Goal: Information Seeking & Learning: Check status

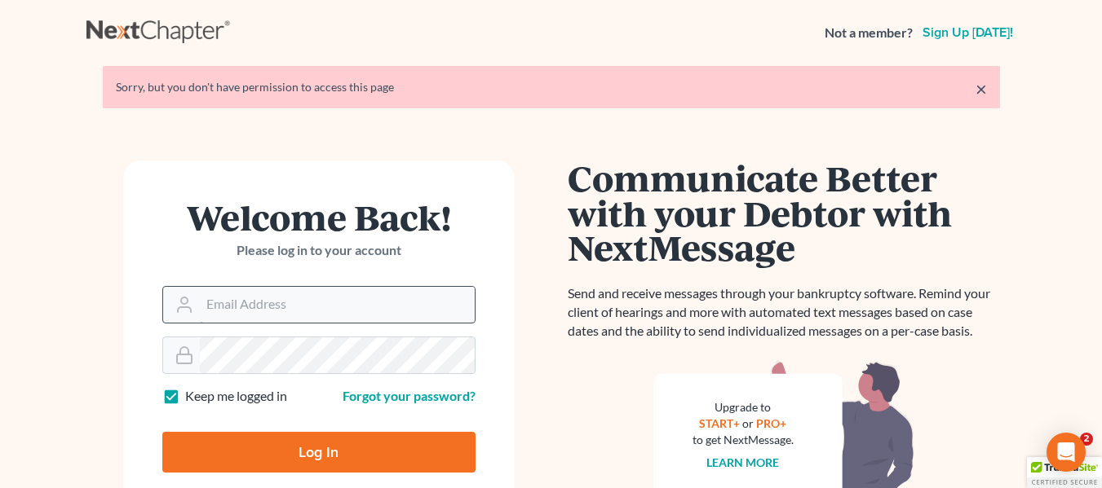
click at [450, 307] on input "Email Address" at bounding box center [337, 305] width 275 height 36
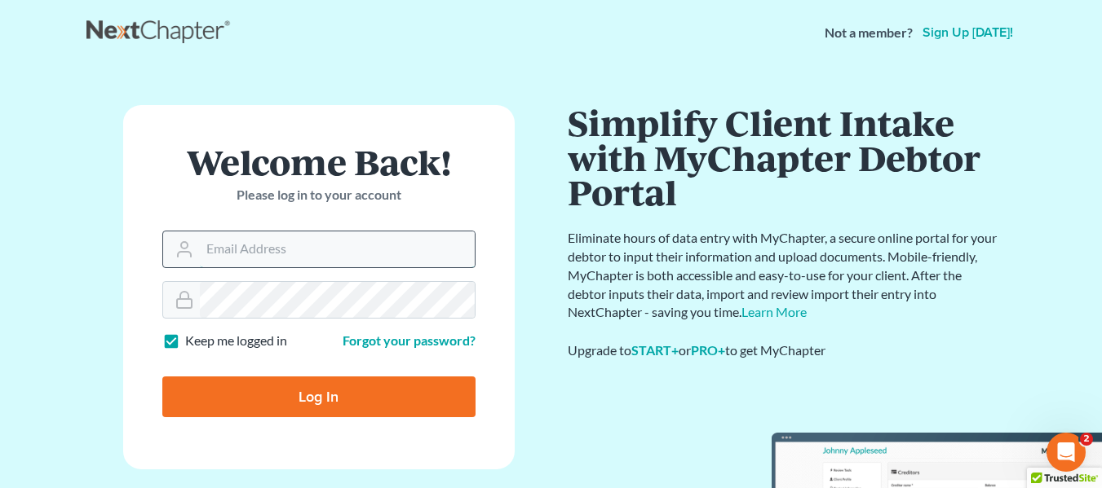
click at [413, 259] on input "Email Address" at bounding box center [337, 250] width 275 height 36
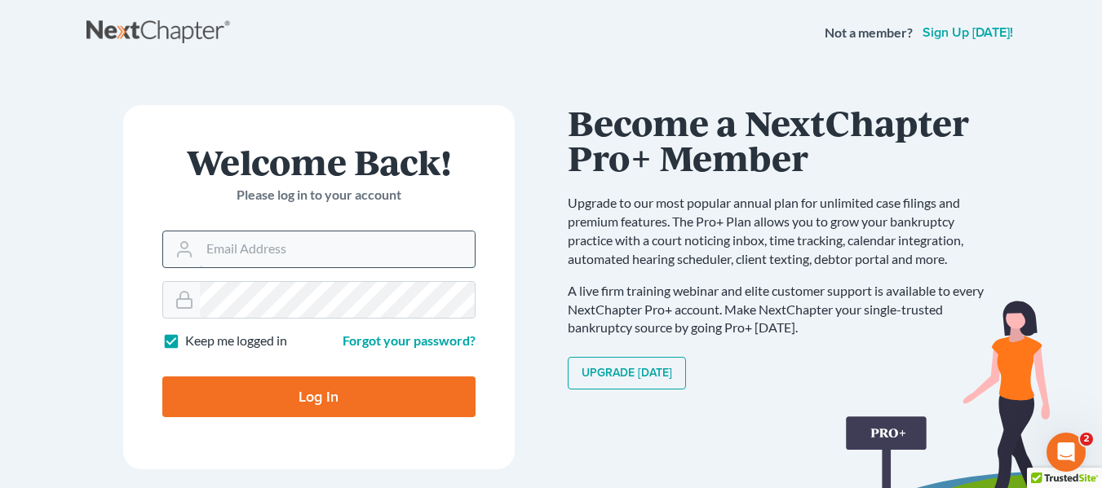
type input "[EMAIL_ADDRESS][DOMAIN_NAME]"
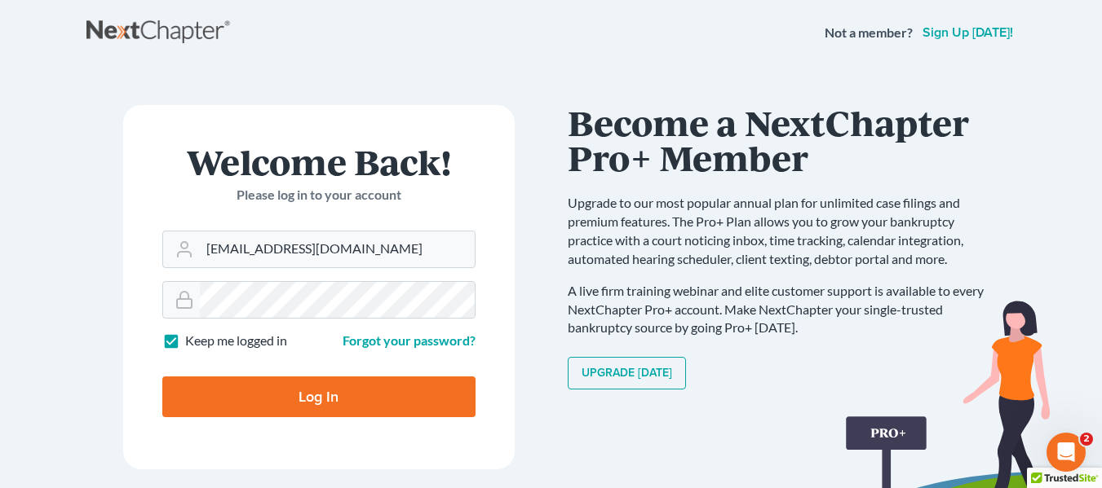
type input "Thinking..."
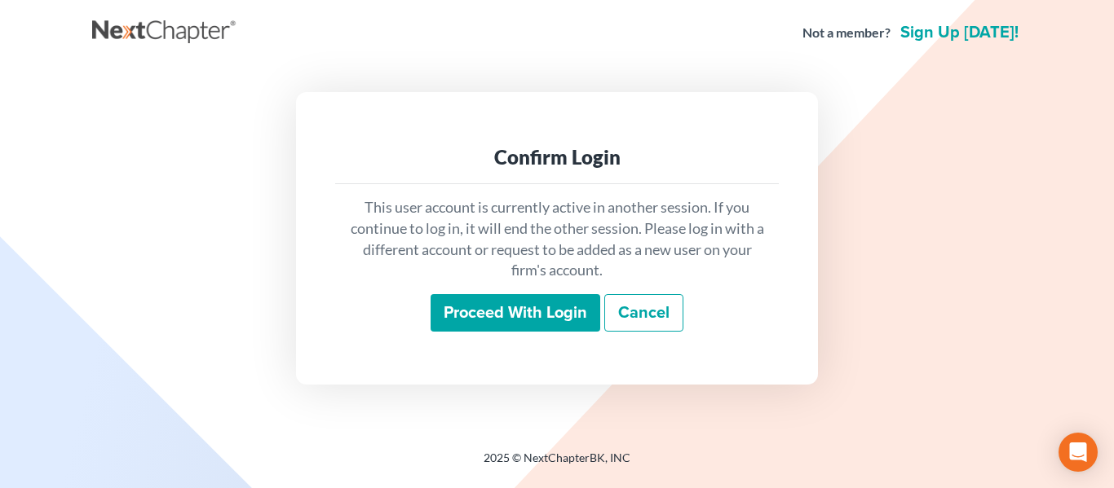
click at [580, 316] on input "Proceed with login" at bounding box center [516, 313] width 170 height 38
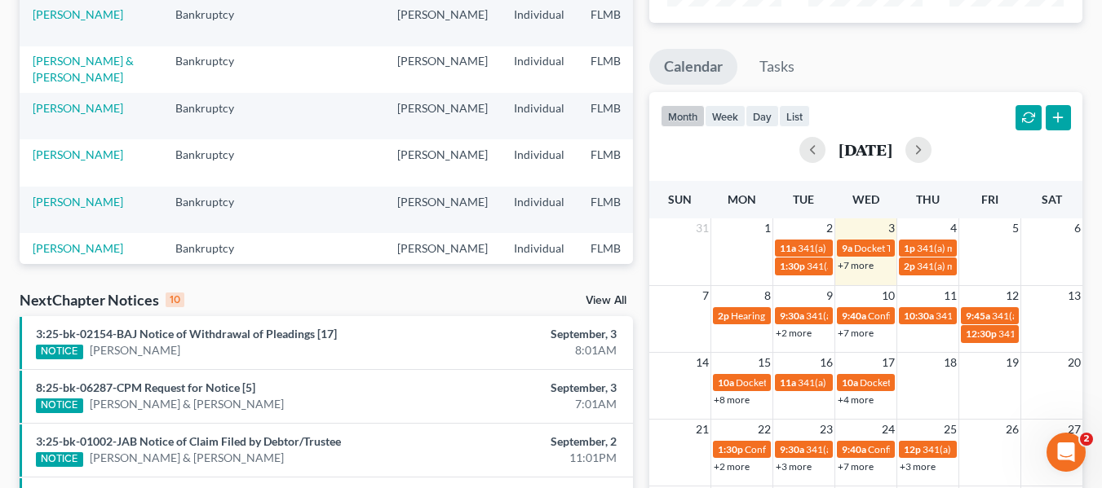
scroll to position [408, 0]
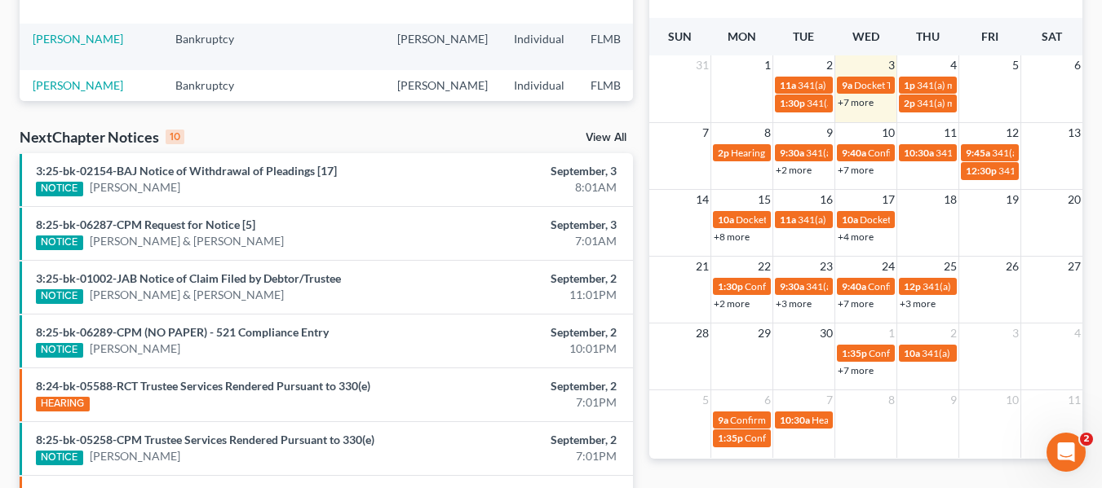
click at [863, 231] on link "+4 more" at bounding box center [855, 237] width 36 height 12
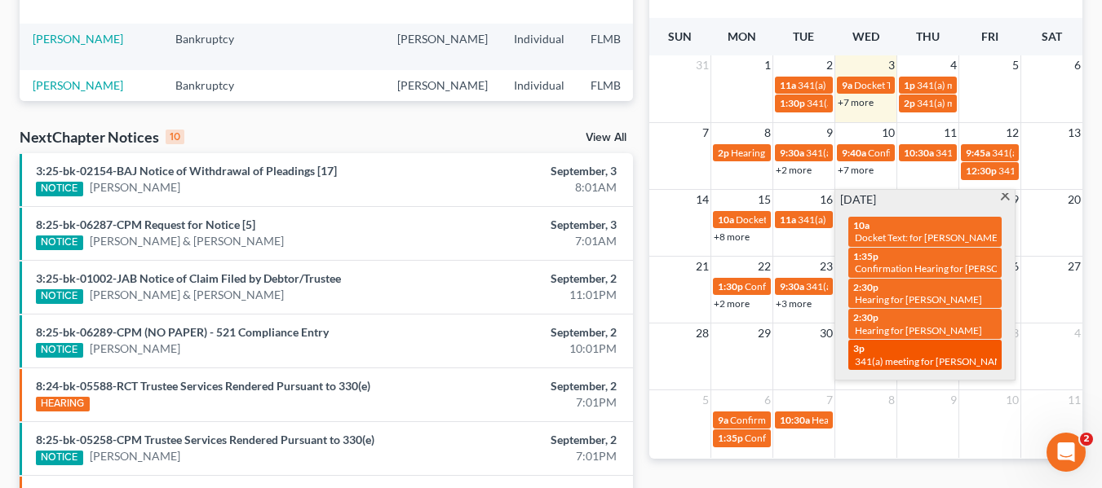
click at [898, 351] on div "3p 341(a) meeting for Viktor Yukhimchuk & Elza Yukhimchuk" at bounding box center [925, 354] width 144 height 25
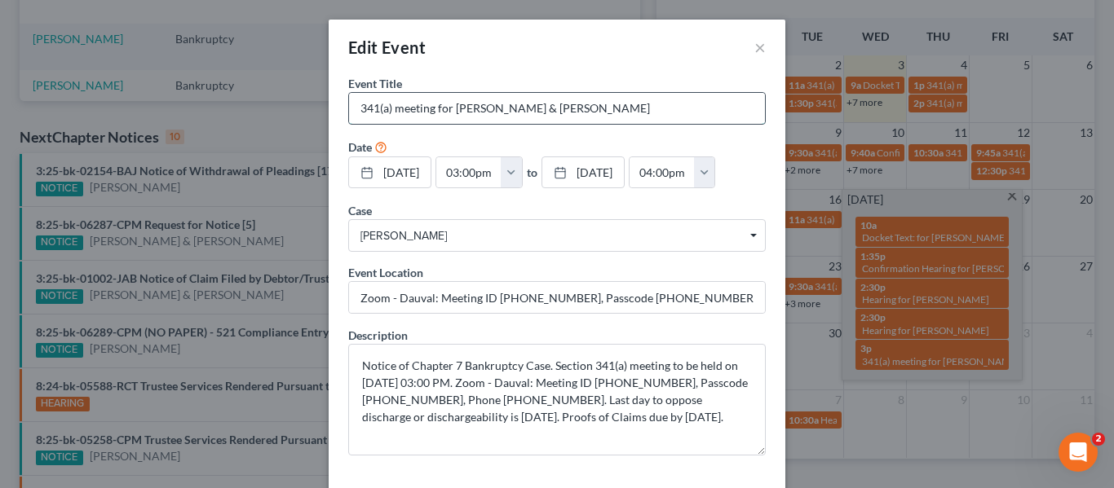
click at [526, 111] on input "341(a) meeting for Viktor Yukhimchuk & Elza Yukhimchuk" at bounding box center [557, 108] width 416 height 31
click at [621, 284] on input "Zoom - Dauval: Meeting ID 942 250 7798, Passcode 3711553271, Phone 727-857-8480." at bounding box center [557, 297] width 416 height 31
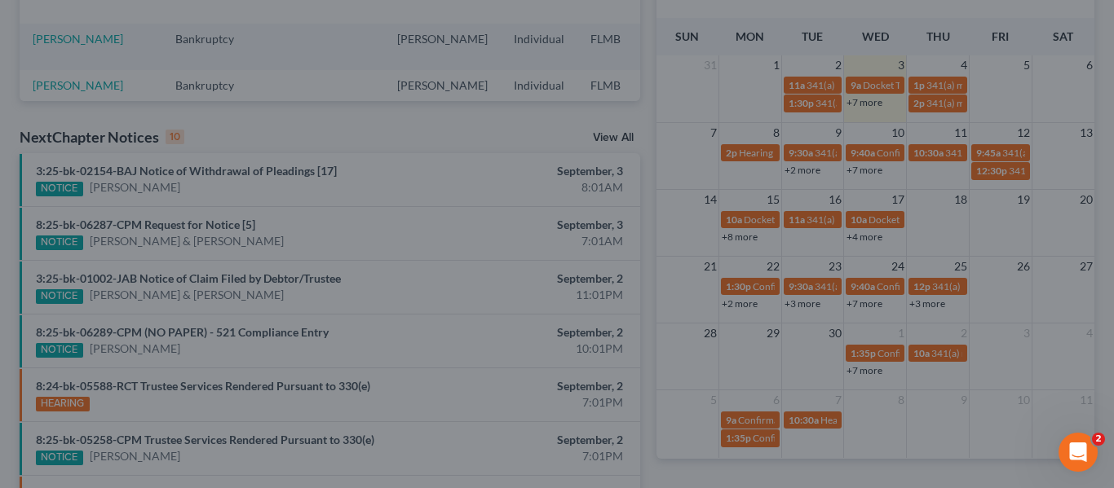
click at [201, 226] on div "Edit Event × Event Title * 341(a) meeting for Viktor Yukhimchuk & Elza Yukhimch…" at bounding box center [557, 244] width 1114 height 488
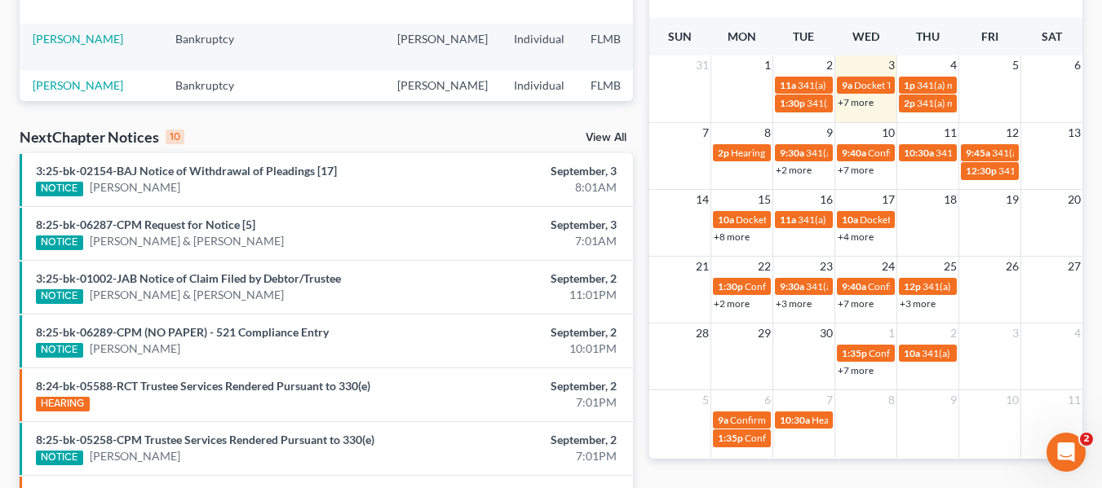
scroll to position [0, 0]
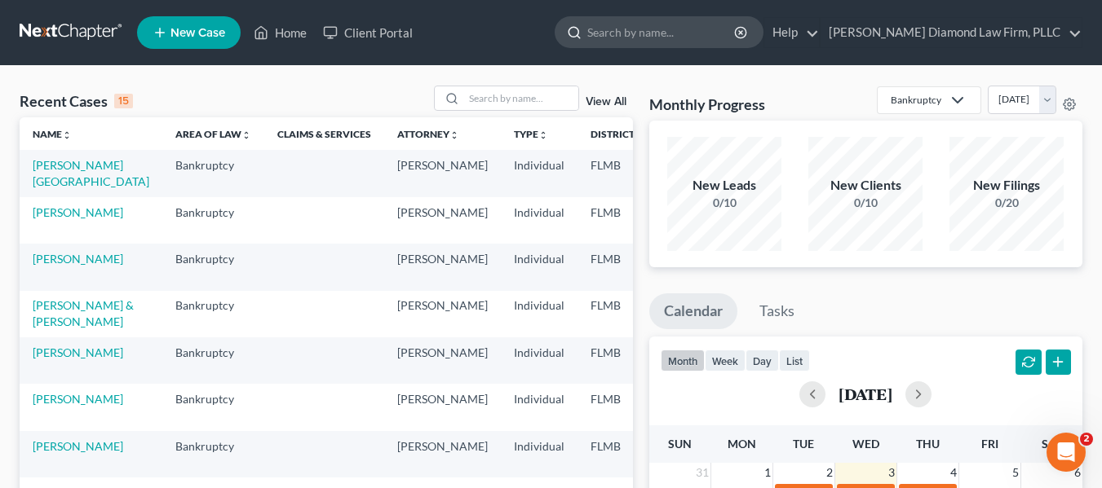
drag, startPoint x: 730, startPoint y: 34, endPoint x: 720, endPoint y: 43, distance: 13.3
click at [728, 38] on input "search" at bounding box center [661, 32] width 149 height 30
type input "t"
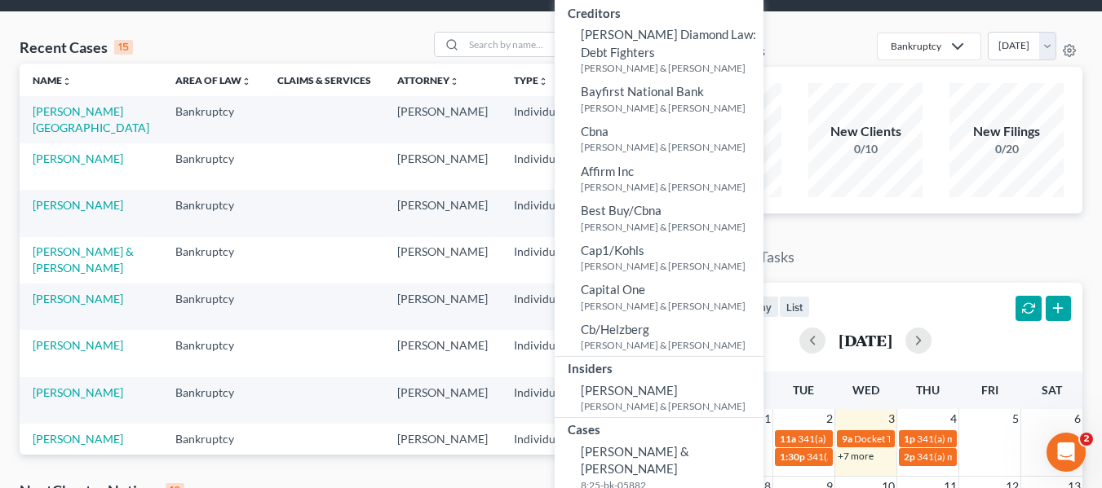
scroll to position [82, 0]
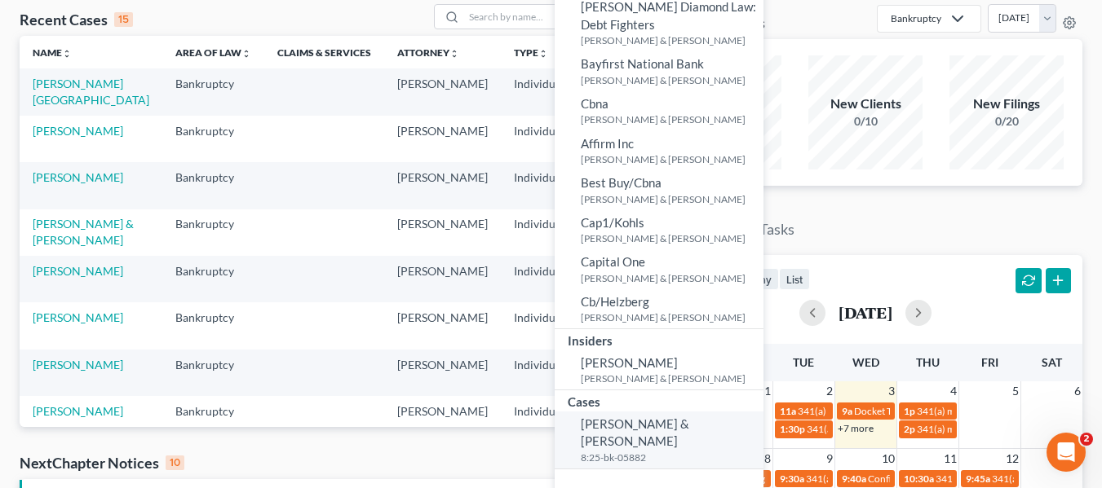
type input "yukhimchuk"
click at [687, 451] on small "8:25-bk-05882" at bounding box center [670, 458] width 179 height 14
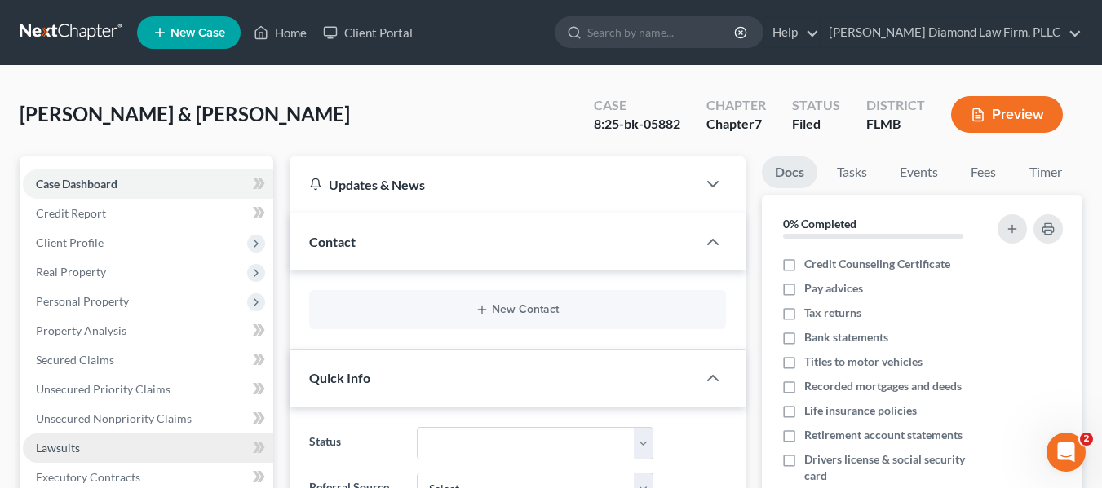
click at [71, 448] on span "Lawsuits" at bounding box center [58, 448] width 44 height 14
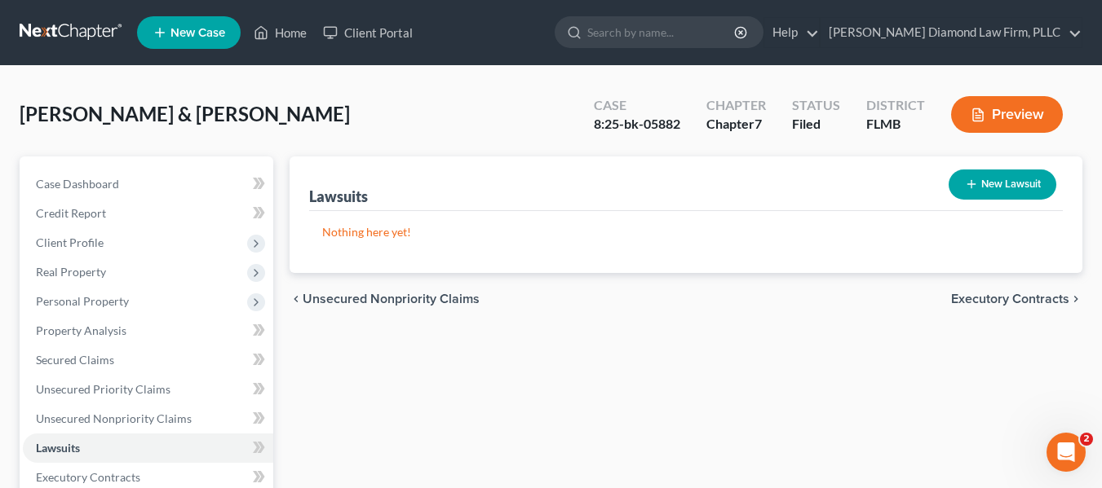
click at [70, 22] on link at bounding box center [72, 32] width 104 height 29
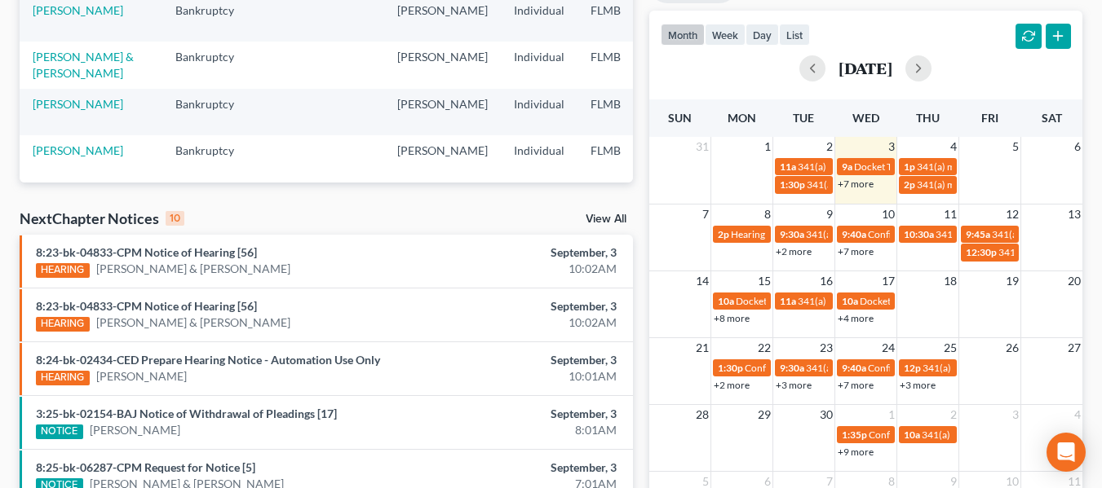
scroll to position [577, 0]
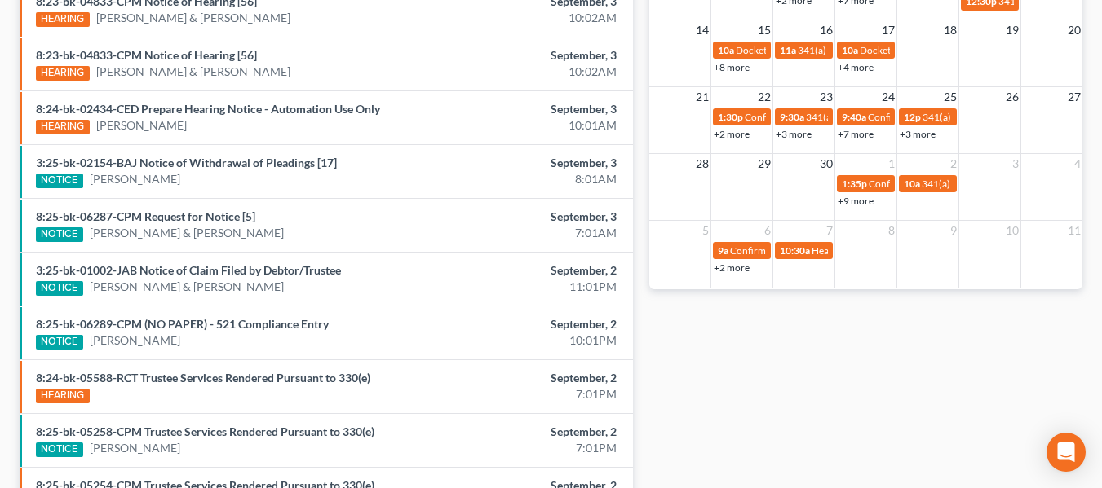
click at [910, 139] on link "+3 more" at bounding box center [917, 134] width 36 height 12
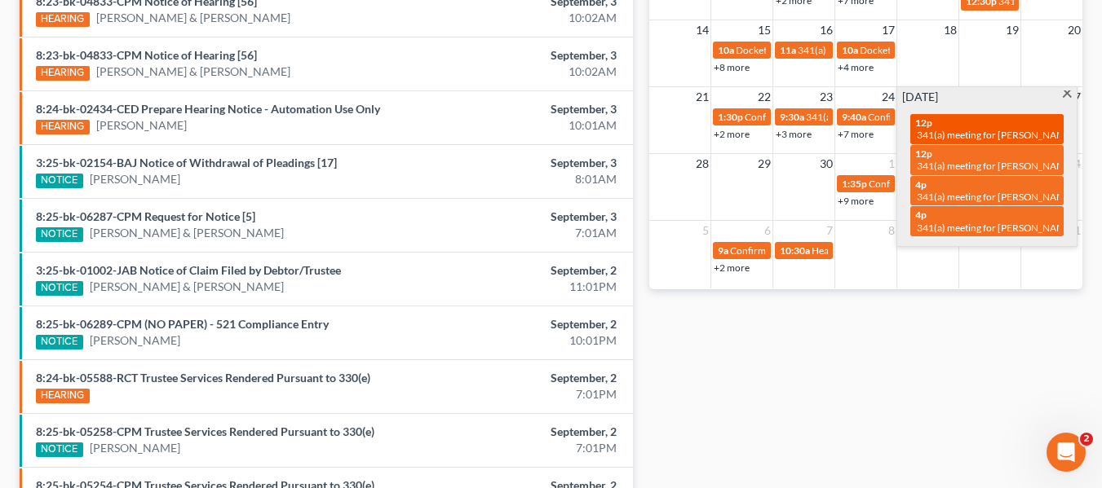
scroll to position [0, 0]
click at [946, 130] on span "341(a) meeting for Daniel Quinones" at bounding box center [995, 135] width 157 height 12
select select "Days"
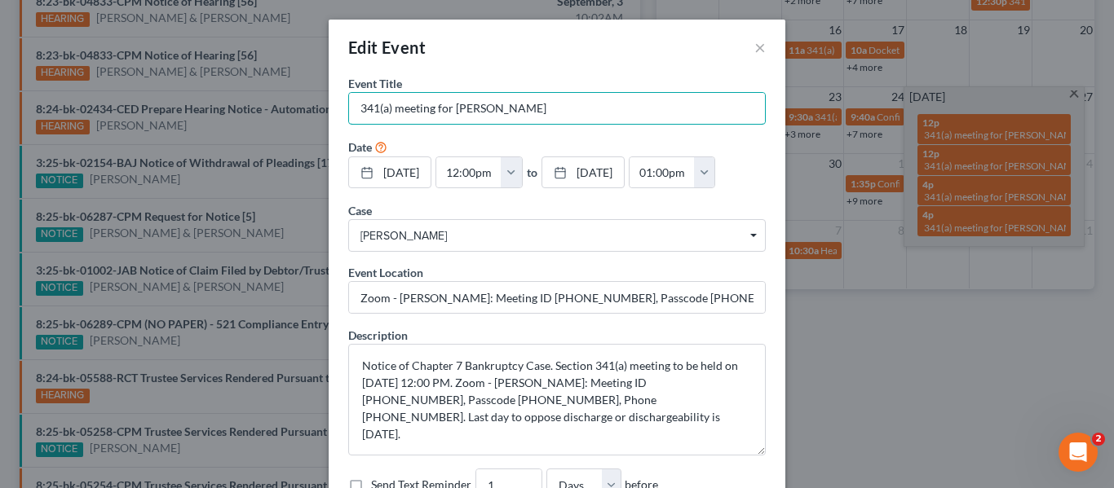
drag, startPoint x: 572, startPoint y: 103, endPoint x: 149, endPoint y: 33, distance: 428.2
click at [149, 33] on div "Edit Event × Event Title * 341(a) meeting for Daniel Quinones Date 9/25/2025 cl…" at bounding box center [557, 244] width 1114 height 488
click at [643, 309] on input "Zoom - Meininger: Meeting ID 879 517 5214, Passcode 3712980211, Phone 813-586-4…" at bounding box center [557, 297] width 416 height 31
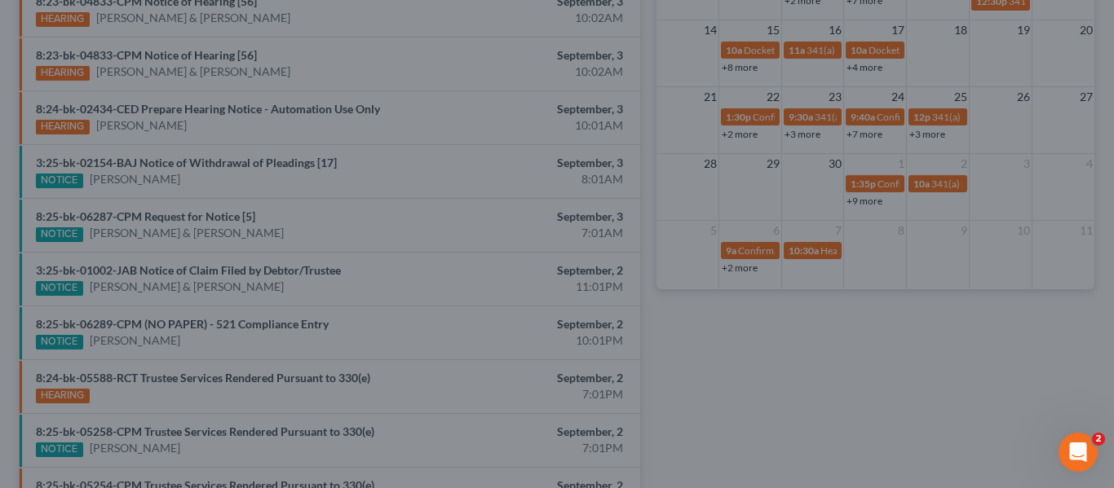
click at [239, 154] on div "Edit Event × Event Title * 341(a) meeting for Daniel Quinones Date 9/25/2025 cl…" at bounding box center [557, 244] width 1114 height 488
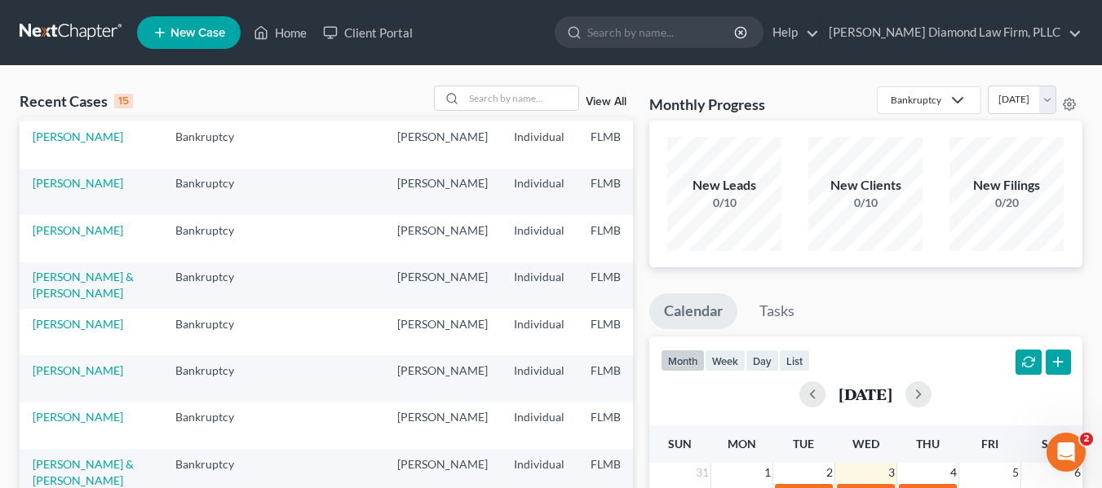
scroll to position [418, 0]
click at [736, 38] on input "search" at bounding box center [661, 32] width 149 height 30
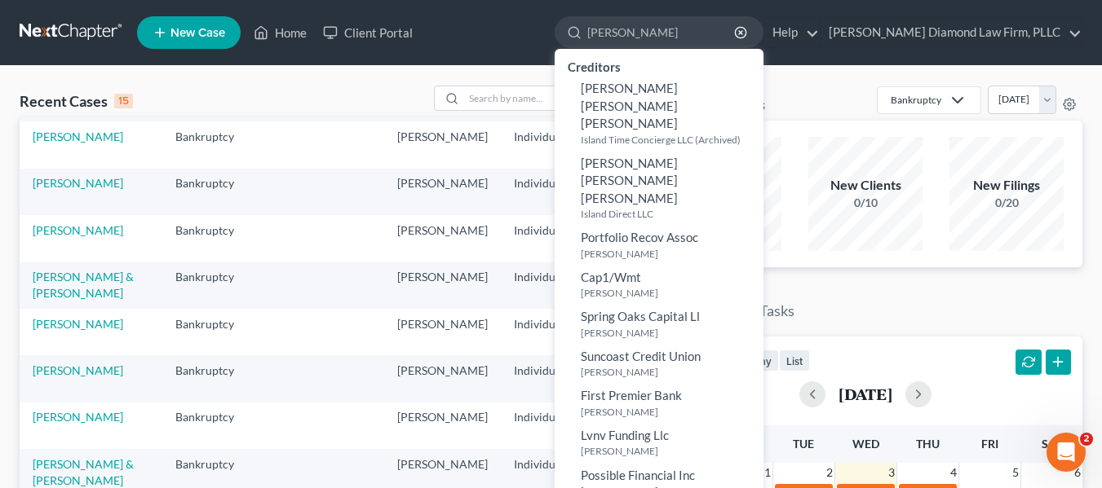
type input "[PERSON_NAME]"
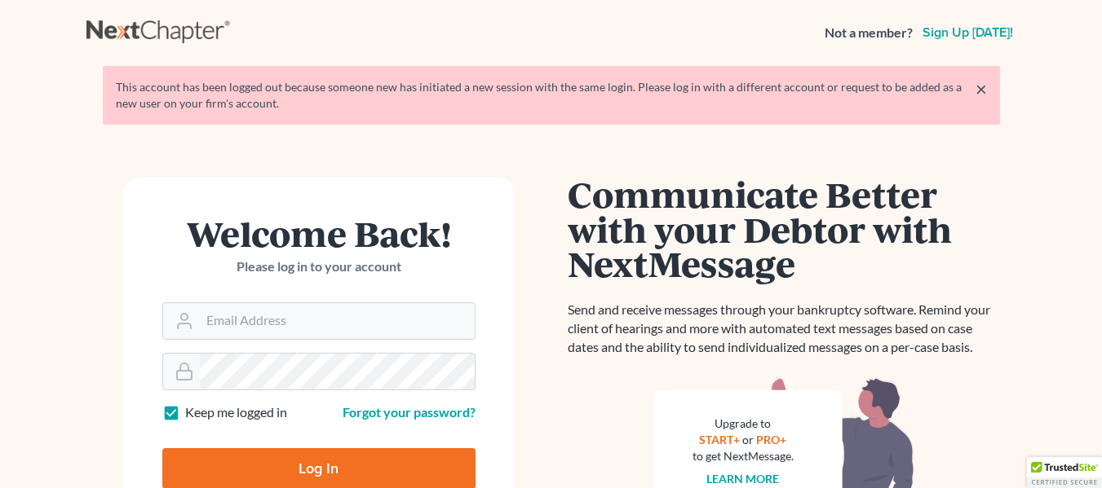
click at [411, 331] on input "Email Address" at bounding box center [337, 321] width 275 height 36
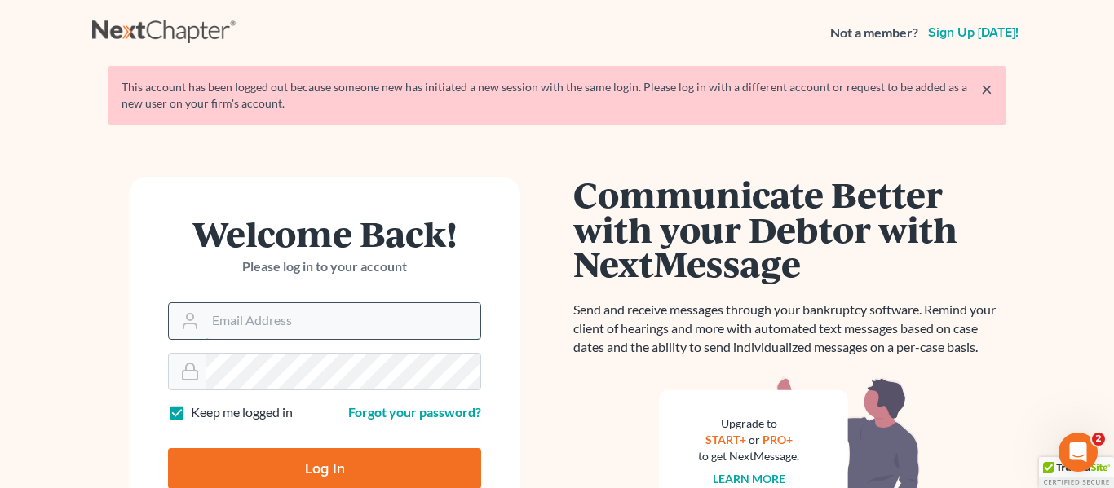
type input "[EMAIL_ADDRESS][DOMAIN_NAME]"
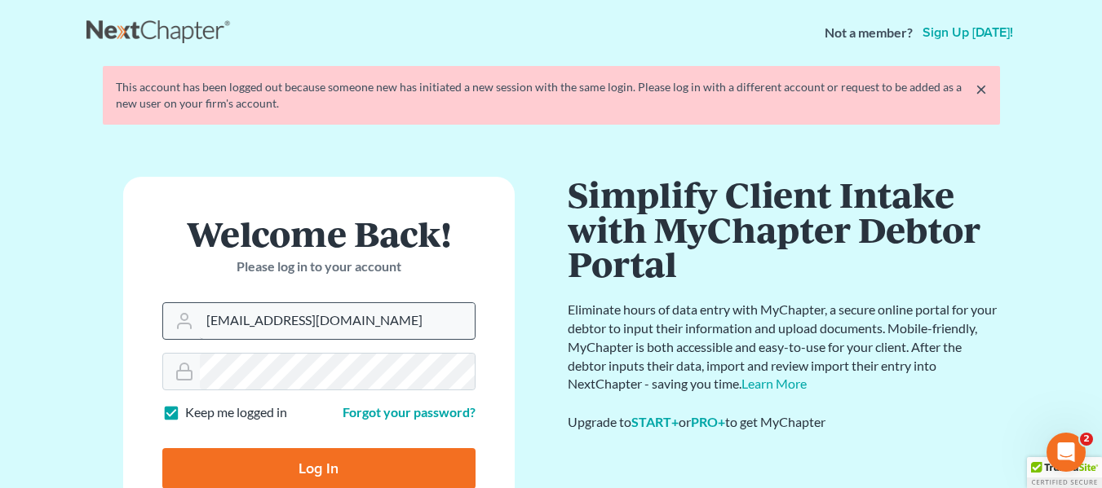
type input "Thinking..."
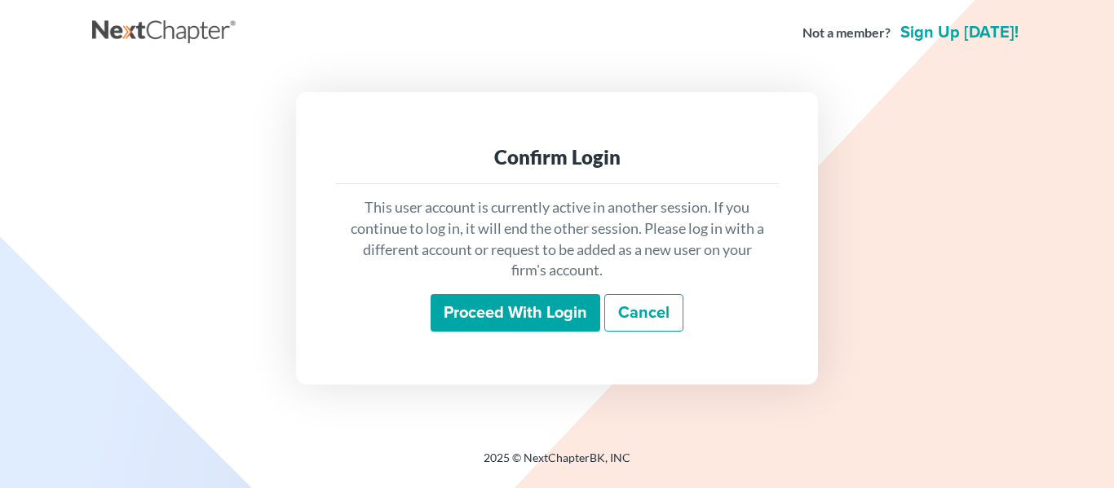
click at [537, 314] on input "Proceed with login" at bounding box center [516, 313] width 170 height 38
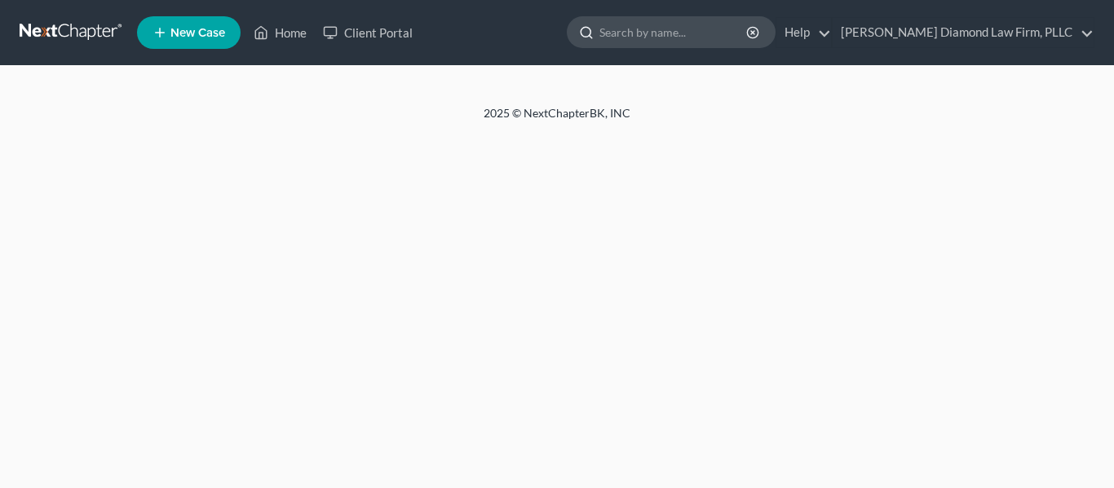
click at [749, 33] on input "search" at bounding box center [673, 32] width 149 height 30
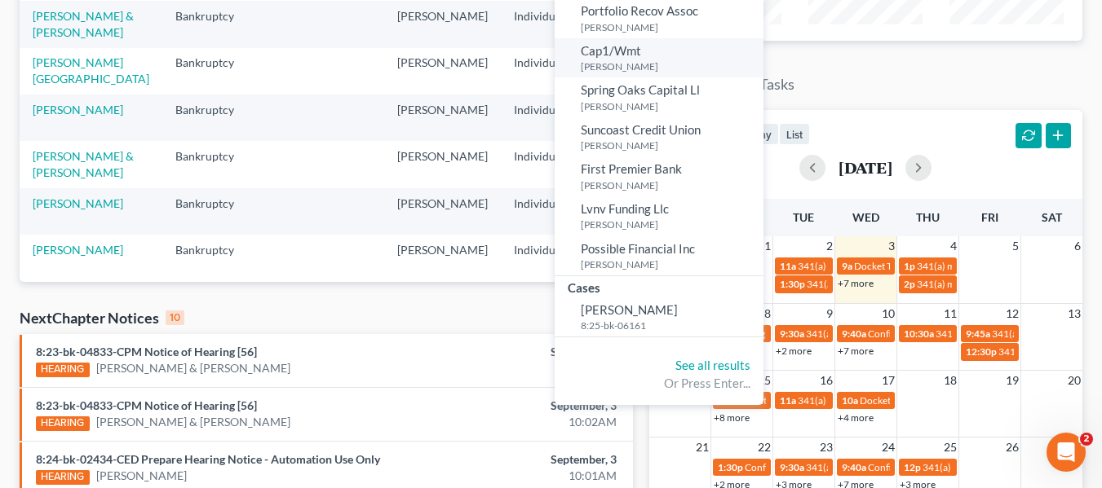
scroll to position [228, 0]
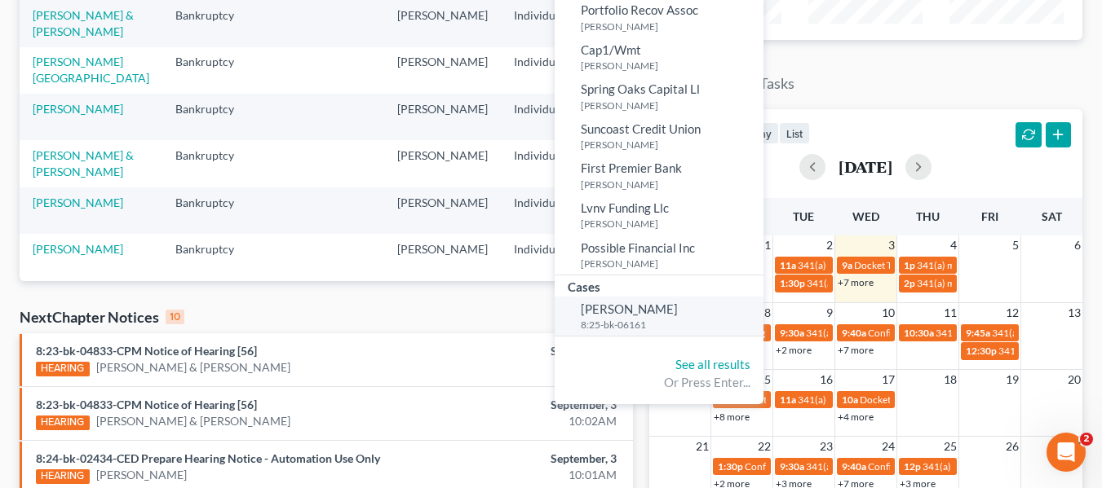
type input "[PERSON_NAME]"
click at [724, 297] on link "[PERSON_NAME] 8:25-bk-06161" at bounding box center [659, 317] width 209 height 40
select select "4"
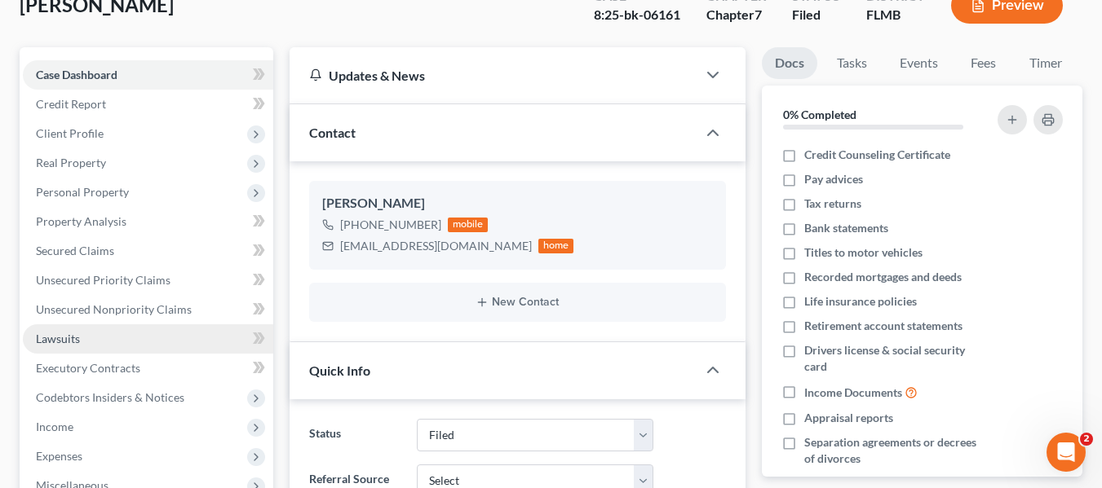
click at [123, 335] on link "Lawsuits" at bounding box center [148, 339] width 250 height 29
